Goal: Book appointment/travel/reservation

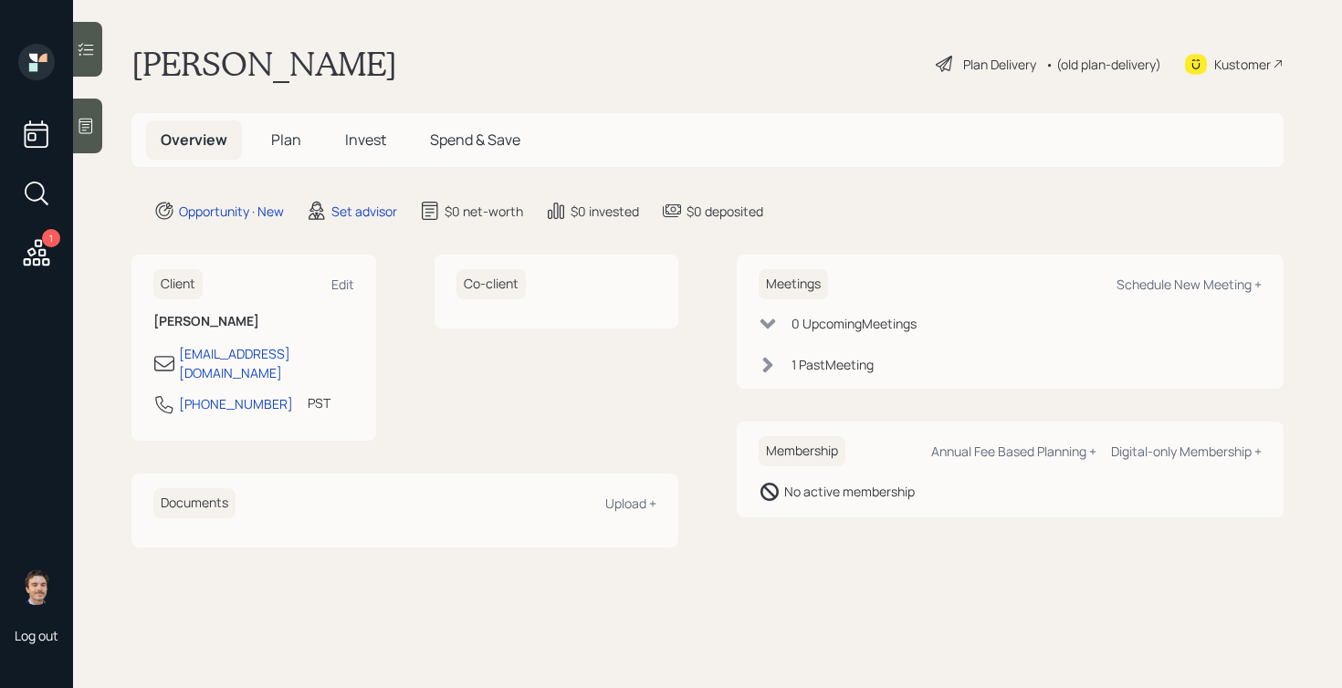
click at [809, 365] on div "1 Past Meeting" at bounding box center [832, 364] width 82 height 19
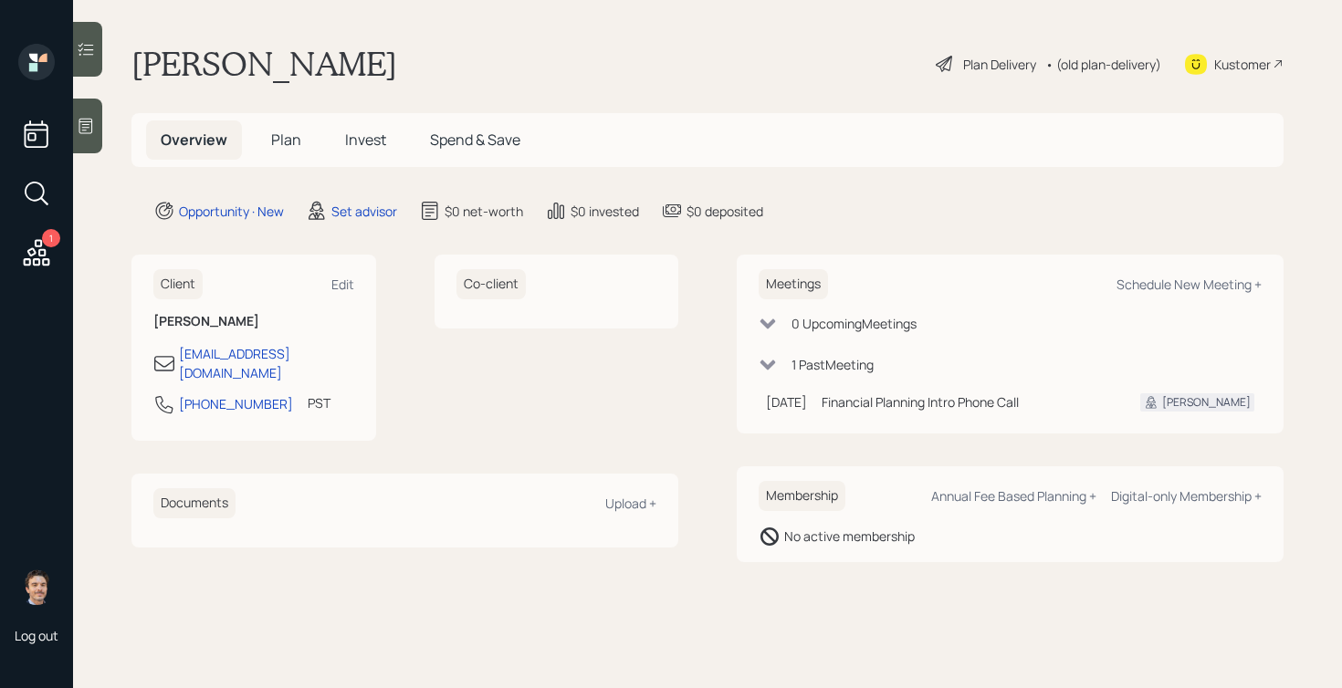
click at [809, 365] on div "1 Past Meeting" at bounding box center [832, 364] width 82 height 19
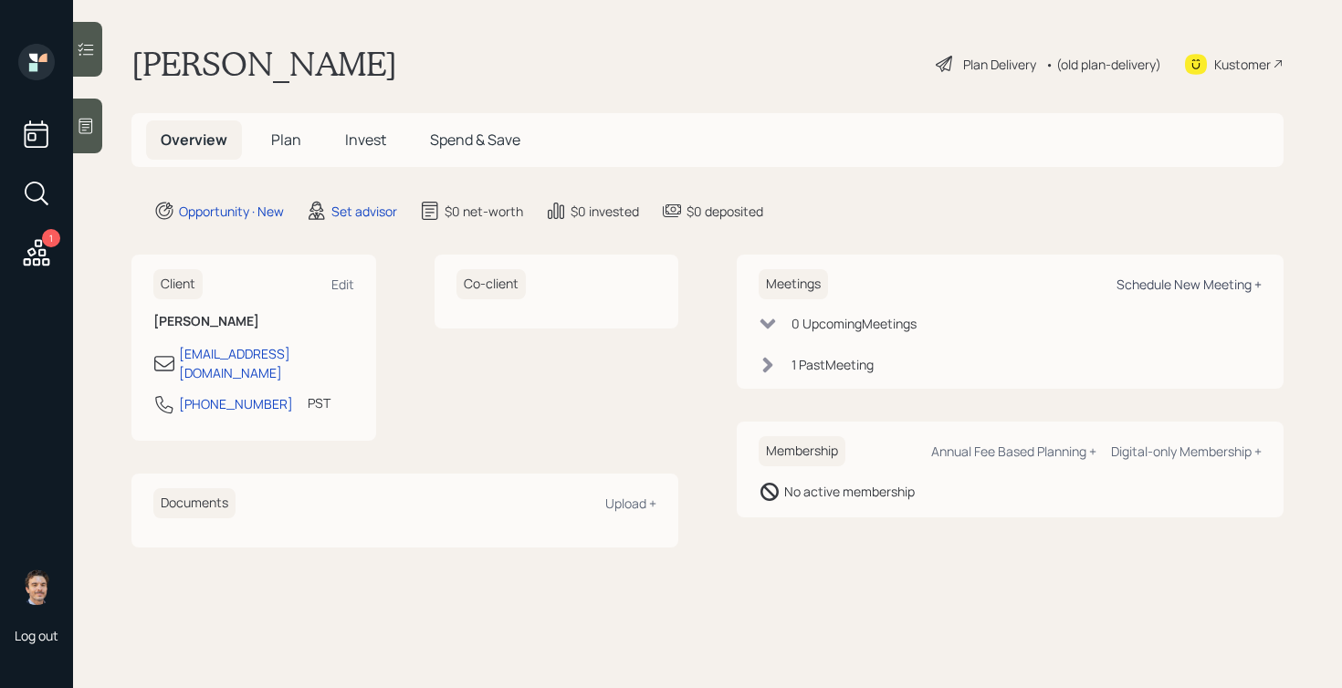
click at [1164, 283] on div "Schedule New Meeting +" at bounding box center [1188, 284] width 145 height 17
select select "round-[PERSON_NAME]"
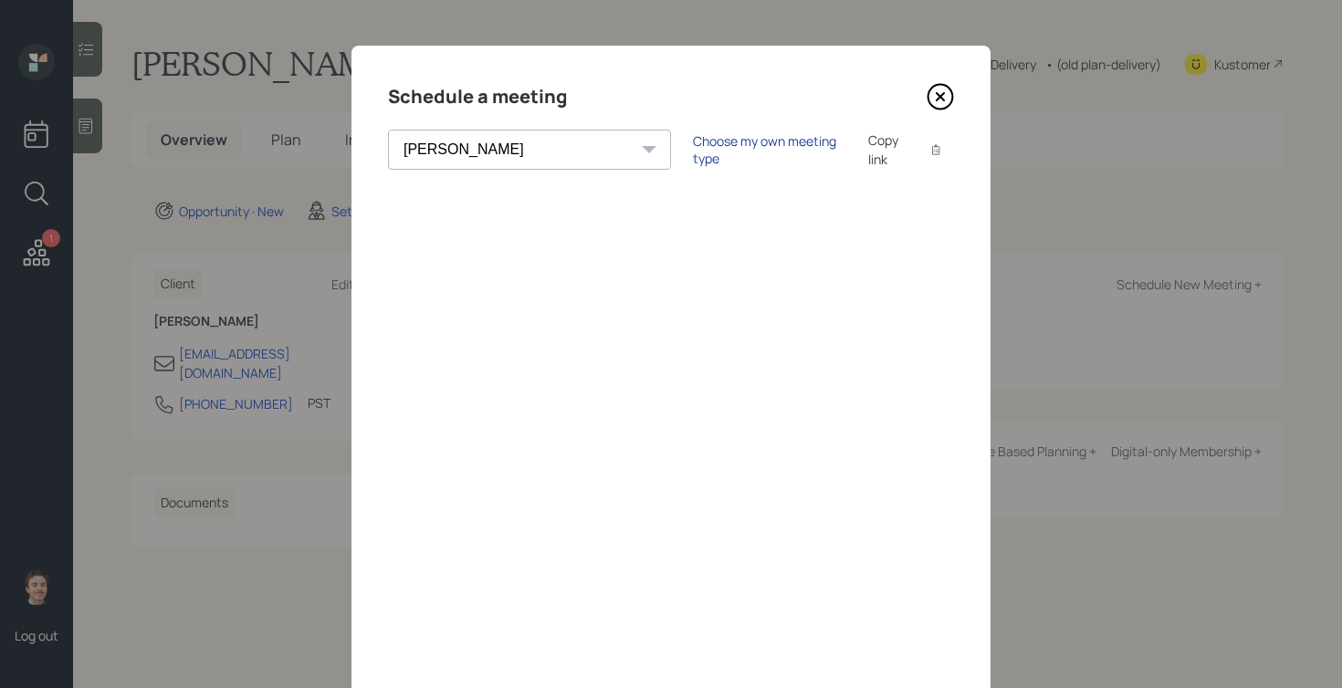
click at [693, 156] on div "Choose my own meeting type" at bounding box center [769, 149] width 153 height 35
click at [946, 85] on icon at bounding box center [939, 96] width 27 height 27
